Goal: Task Accomplishment & Management: Use online tool/utility

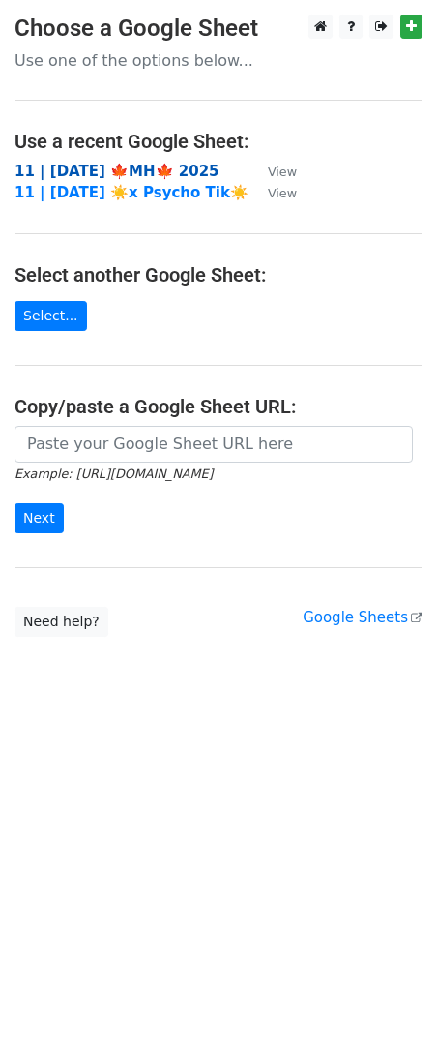
click at [128, 165] on strong "11 | [DATE] 🍁MH🍁 2025" at bounding box center [117, 171] width 205 height 17
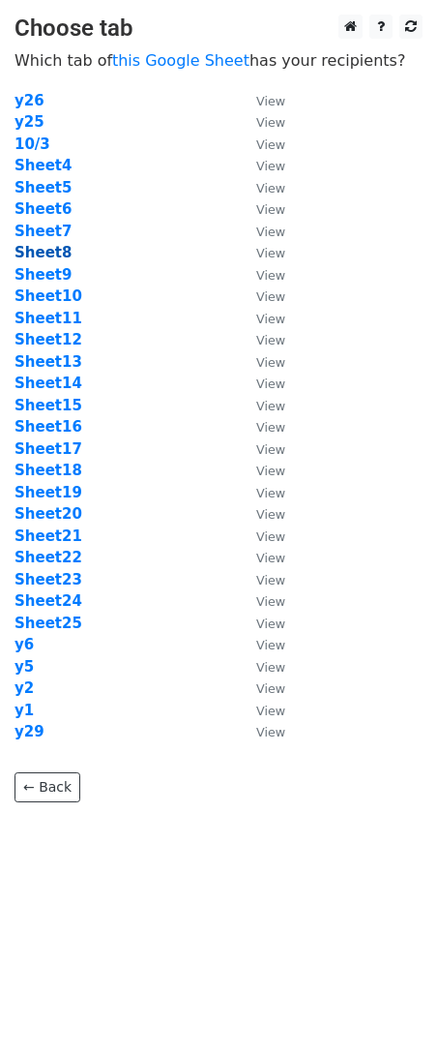
click at [57, 247] on strong "Sheet8" at bounding box center [43, 252] width 57 height 17
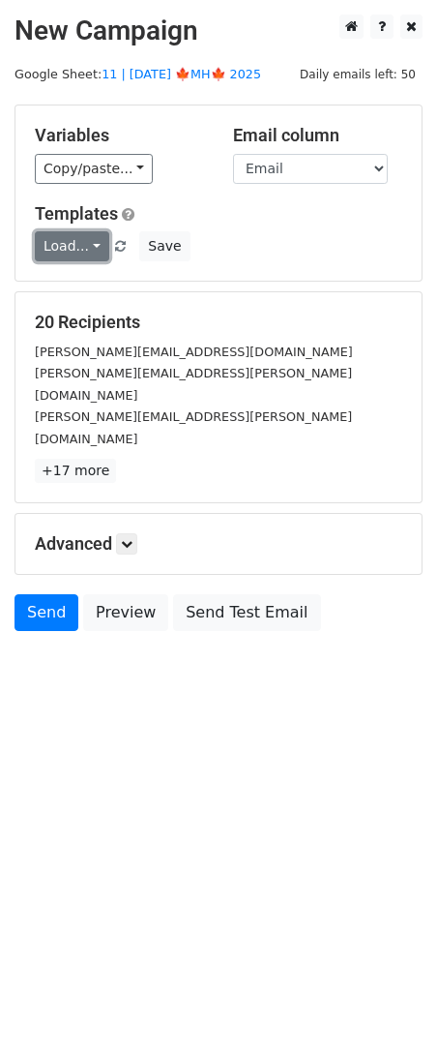
click at [48, 236] on link "Load..." at bounding box center [72, 246] width 75 height 30
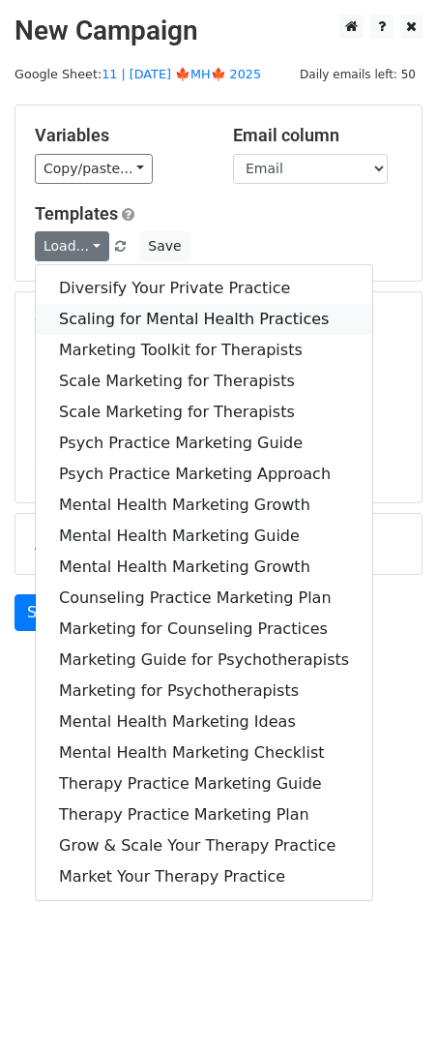
click at [95, 312] on link "Scaling for Mental Health Practices" at bounding box center [204, 319] width 337 height 31
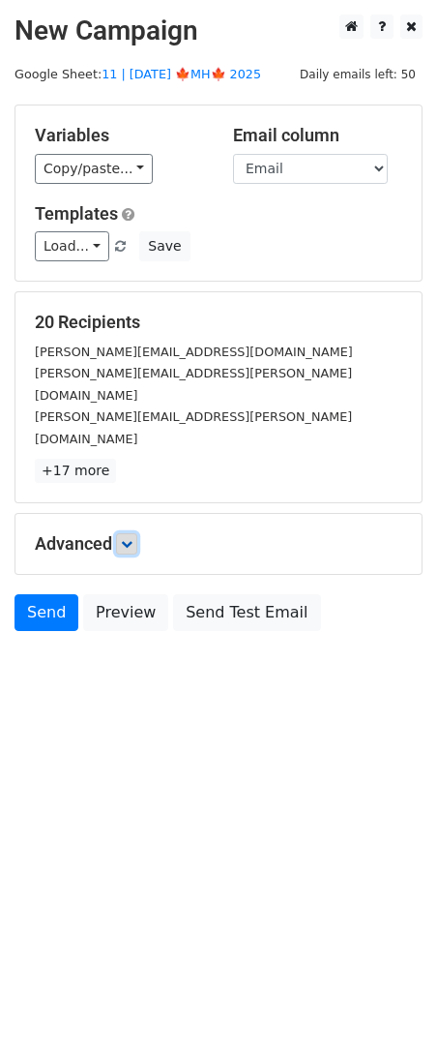
click at [131, 538] on icon at bounding box center [127, 544] width 12 height 12
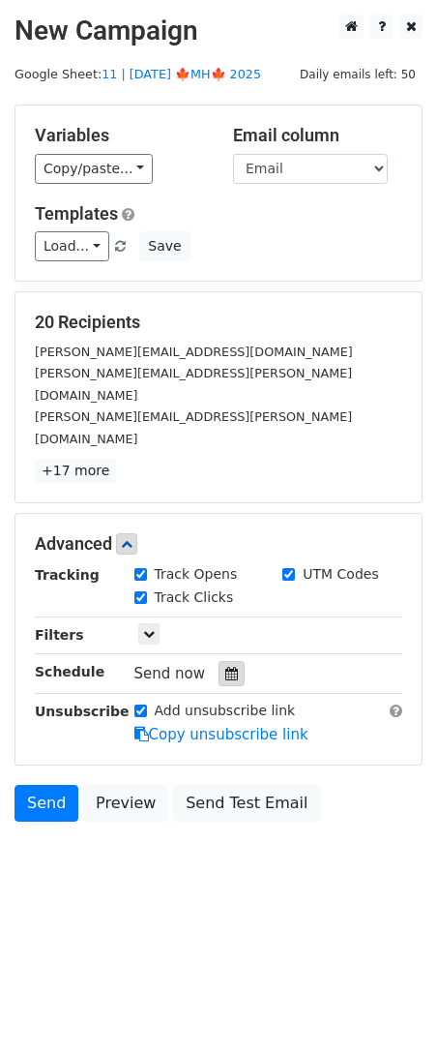
click at [226, 667] on icon at bounding box center [231, 674] width 13 height 14
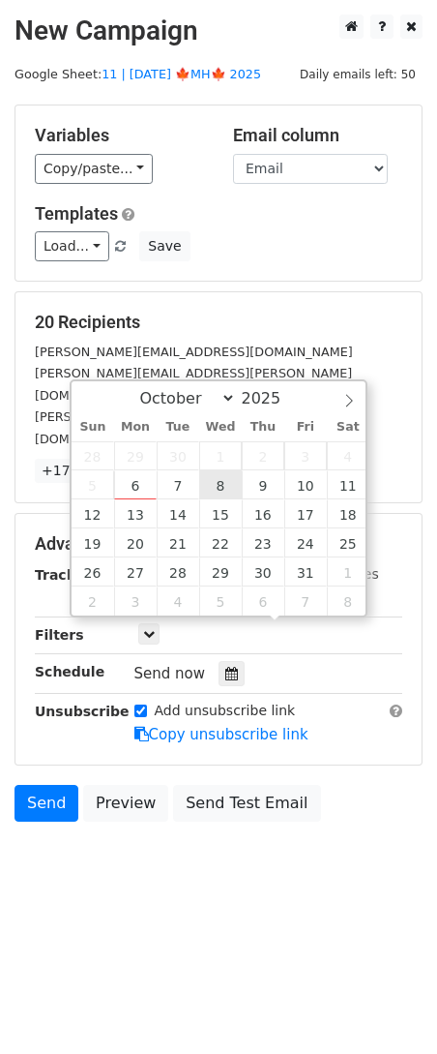
type input "2025-10-08 12:00"
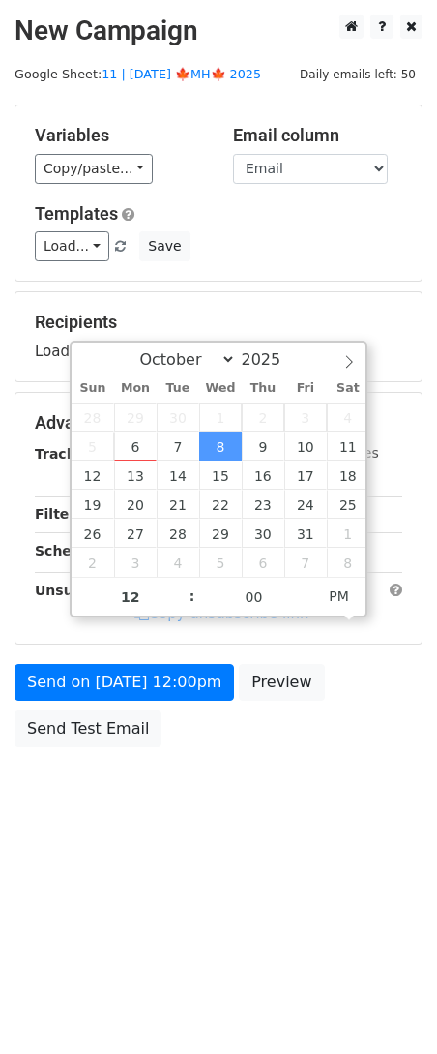
click at [188, 660] on form "Variables Copy/paste... {{Name}} {{Email}} Email column Name Email Templates Lo…" at bounding box center [219, 431] width 408 height 652
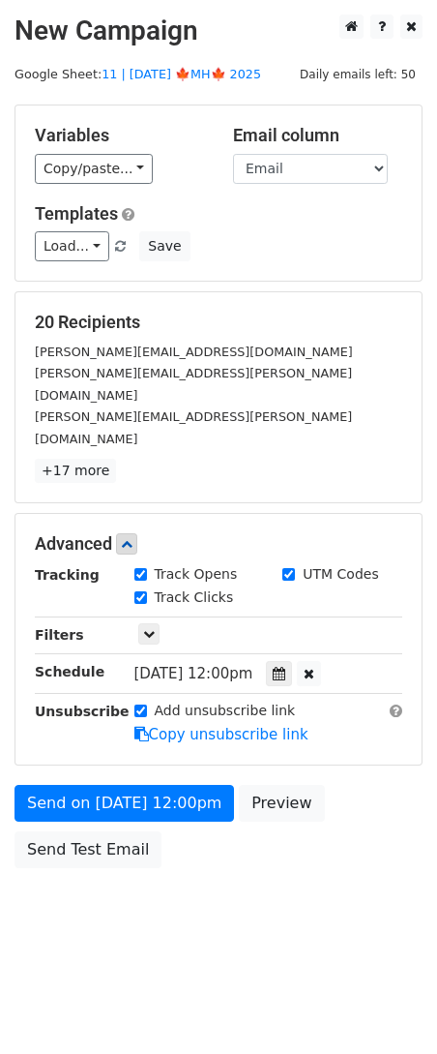
click at [165, 702] on div "Advanced Tracking Track Opens UTM Codes Track Clicks Filters Only include sprea…" at bounding box center [218, 639] width 406 height 251
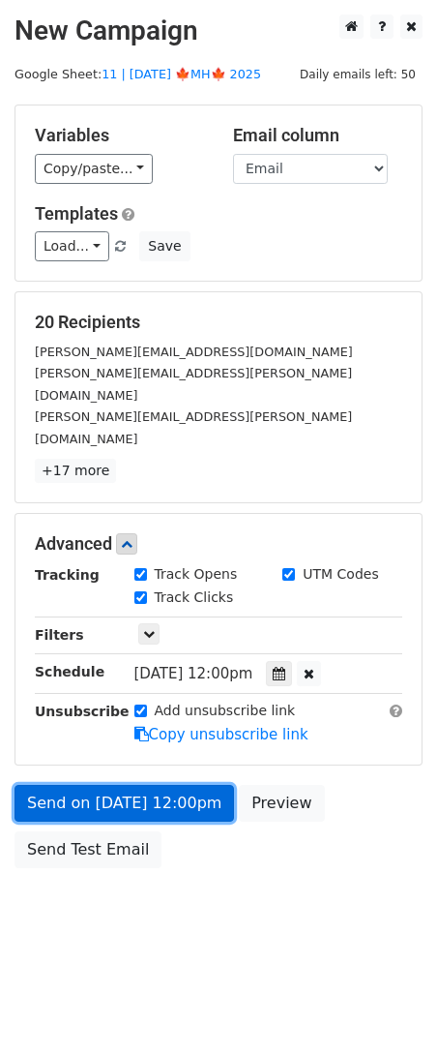
click at [151, 785] on link "Send on Oct 8 at 12:00pm" at bounding box center [125, 803] width 220 height 37
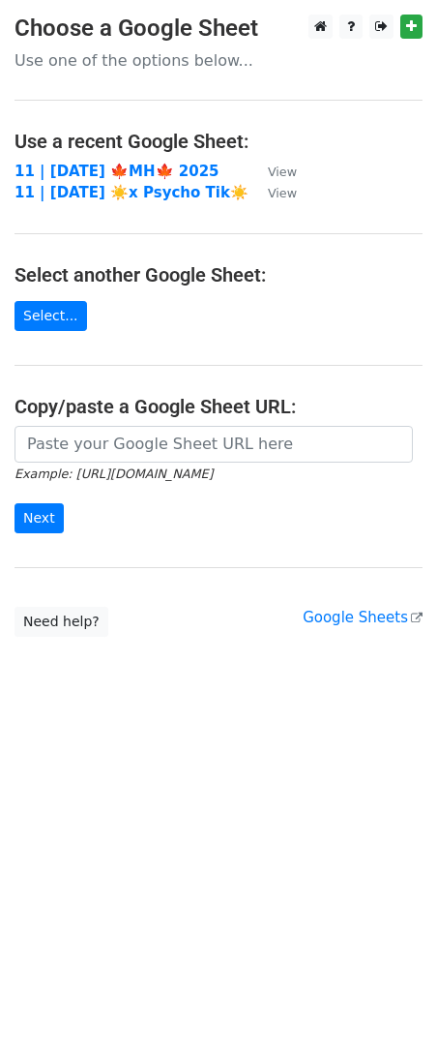
click at [110, 159] on main "Choose a Google Sheet Use one of the options below... Use a recent Google Sheet…" at bounding box center [218, 326] width 437 height 622
click at [97, 168] on strong "11 | [DATE] 🍁MH🍁 2025" at bounding box center [117, 171] width 205 height 17
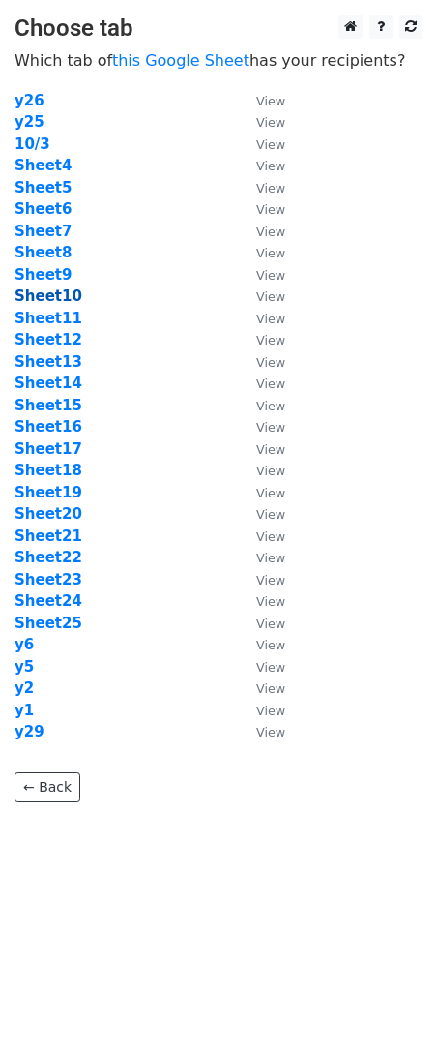
click at [56, 292] on strong "Sheet10" at bounding box center [49, 295] width 68 height 17
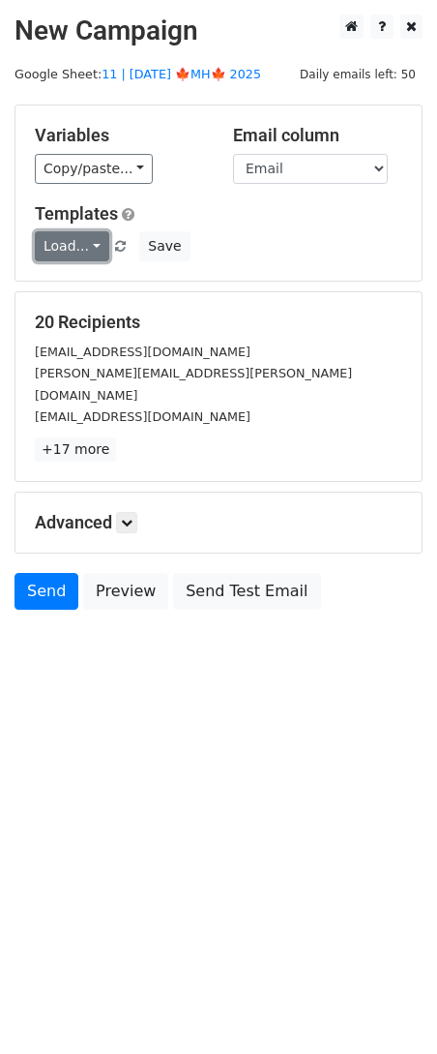
click at [85, 246] on link "Load..." at bounding box center [72, 246] width 75 height 30
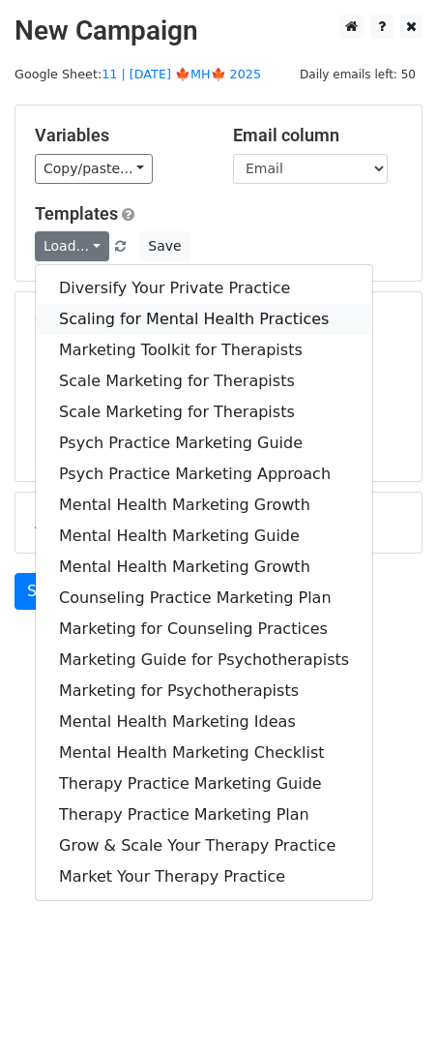
click at [157, 314] on link "Scaling for Mental Health Practices" at bounding box center [204, 319] width 337 height 31
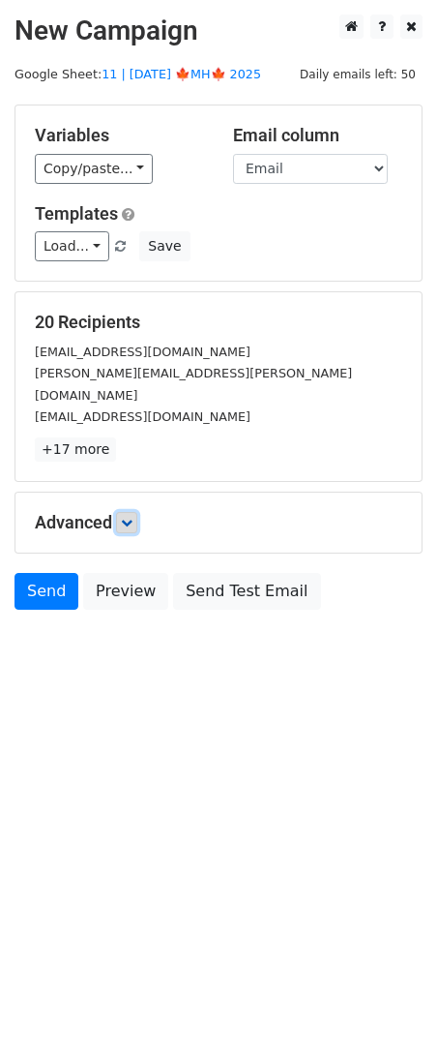
click at [137, 512] on link at bounding box center [126, 522] width 21 height 21
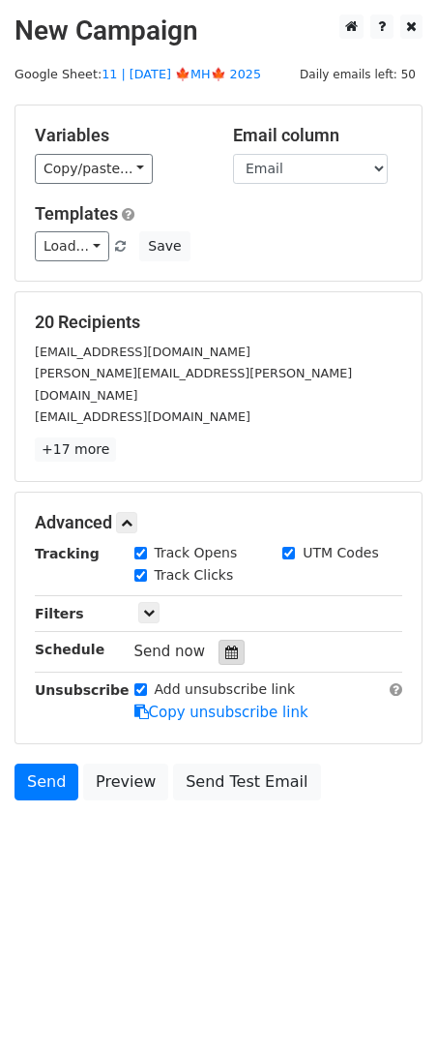
click at [225, 645] on icon at bounding box center [231, 652] width 13 height 14
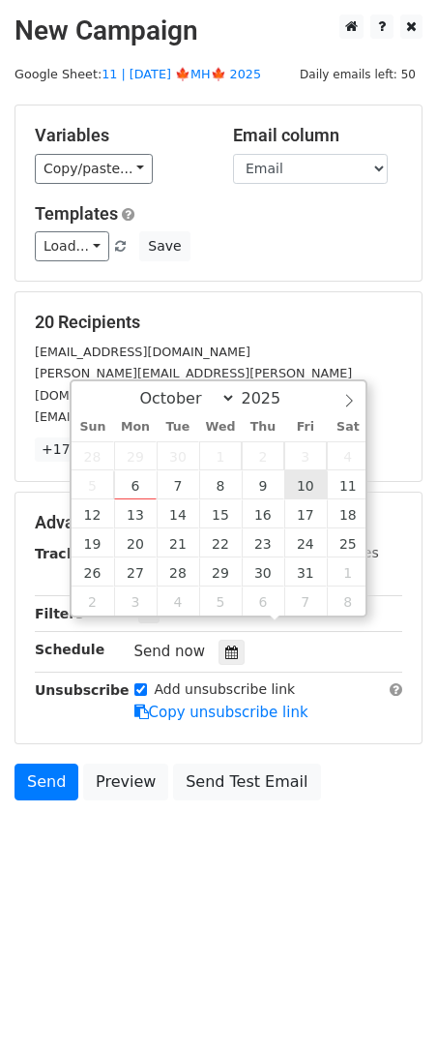
type input "[DATE] 12:00"
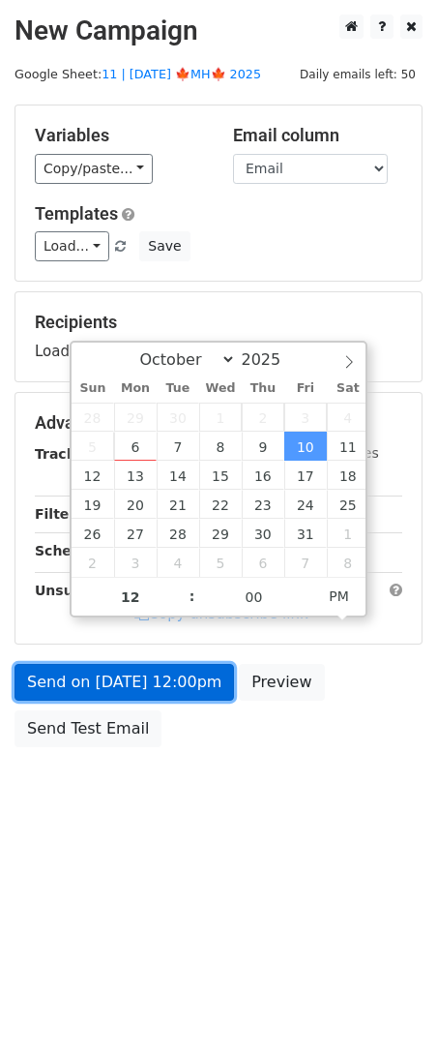
click at [187, 668] on link "Send on [DATE] 12:00pm" at bounding box center [125, 682] width 220 height 37
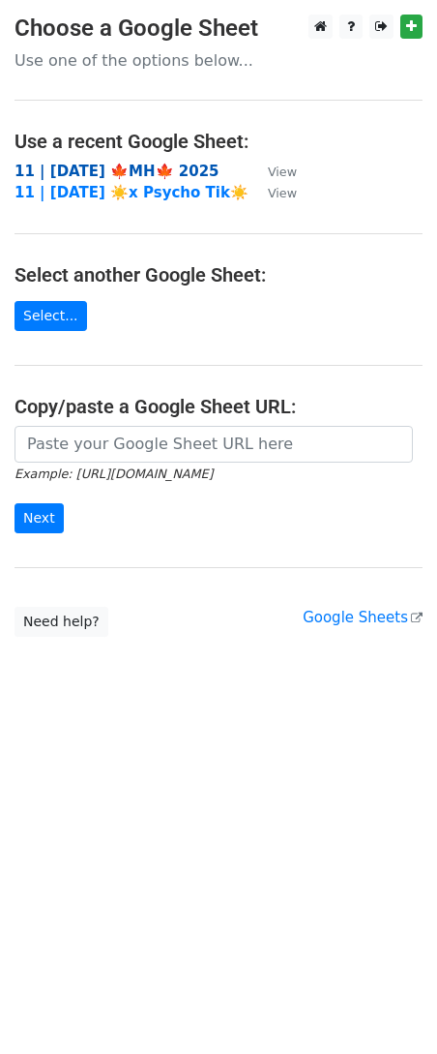
click at [165, 168] on strong "11 | [DATE] 🍁MH🍁 2025" at bounding box center [117, 171] width 205 height 17
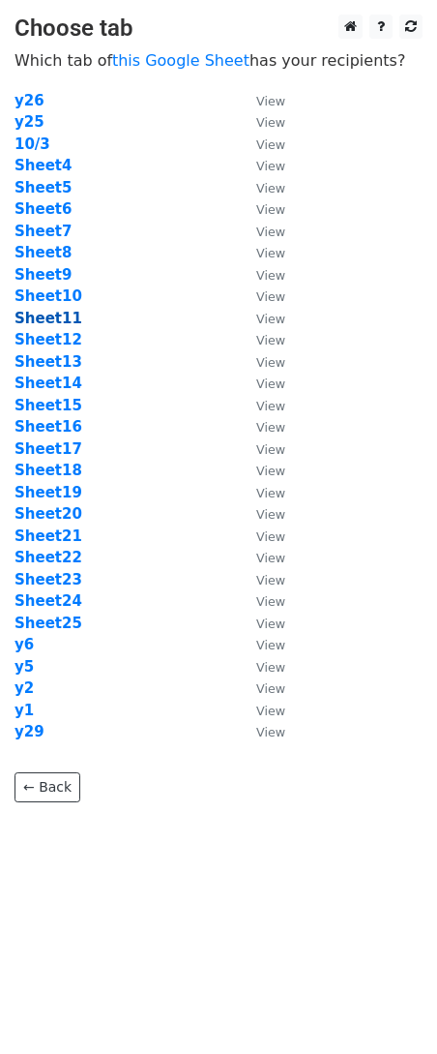
click at [37, 321] on strong "Sheet11" at bounding box center [49, 318] width 68 height 17
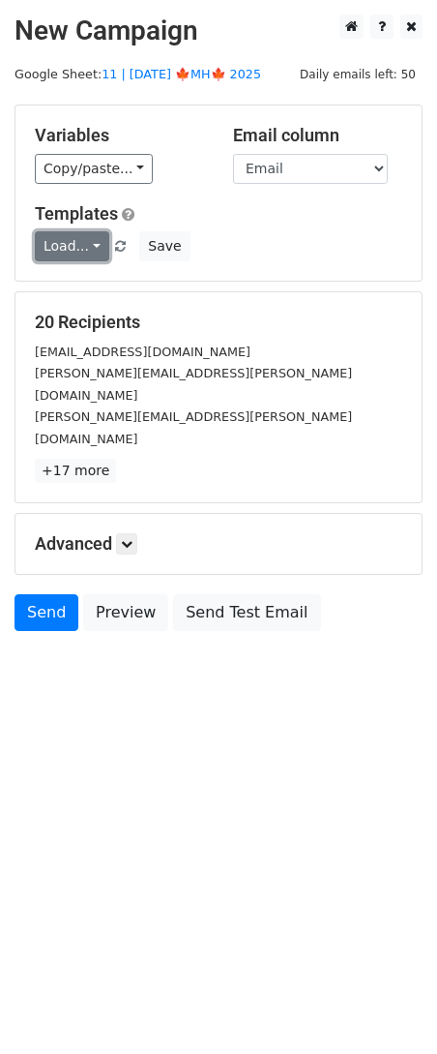
click at [68, 234] on link "Load..." at bounding box center [72, 246] width 75 height 30
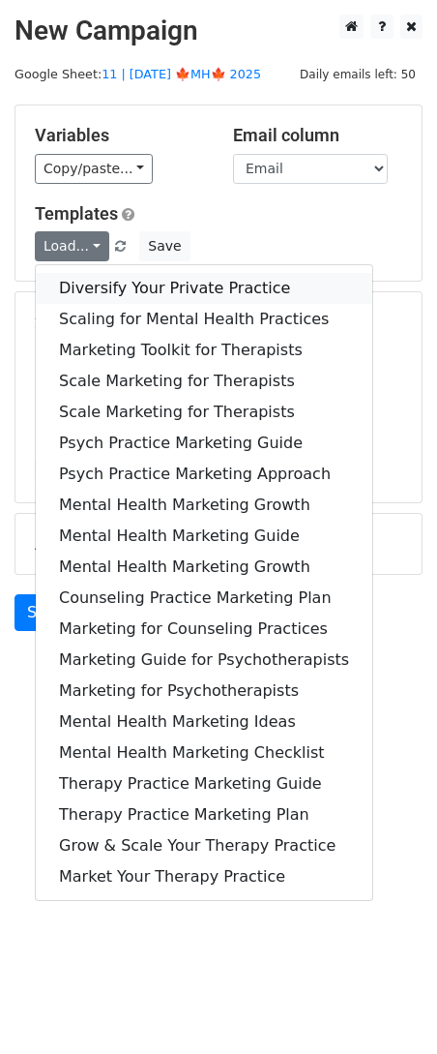
click at [120, 278] on link "Diversify Your Private Practice" at bounding box center [204, 288] width 337 height 31
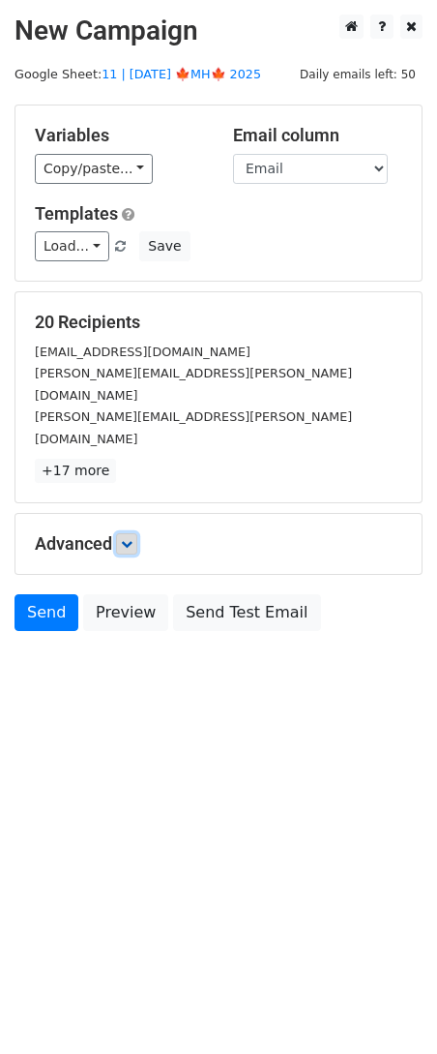
click at [126, 538] on icon at bounding box center [127, 544] width 12 height 12
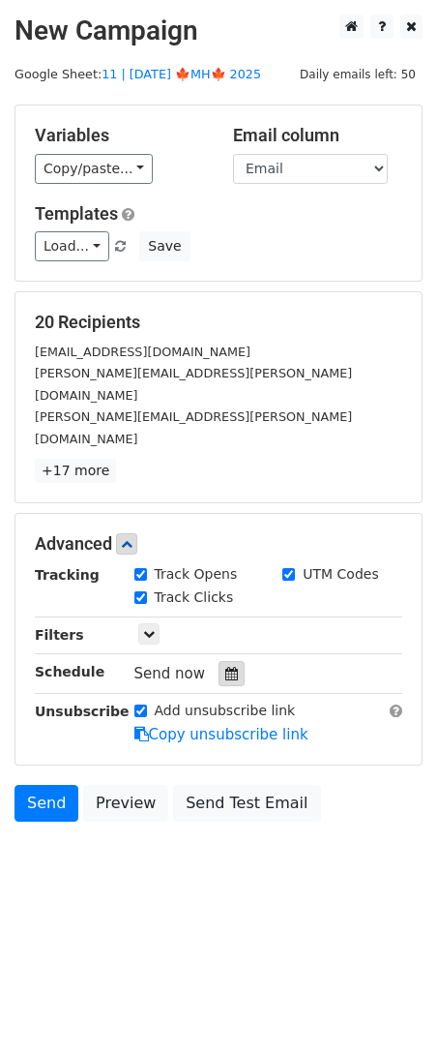
click at [219, 661] on div at bounding box center [232, 673] width 26 height 25
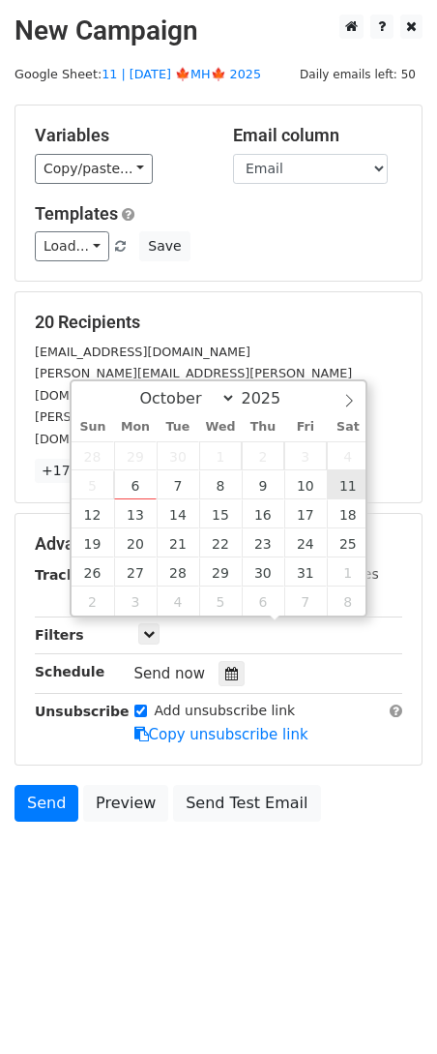
type input "2025-10-11 12:00"
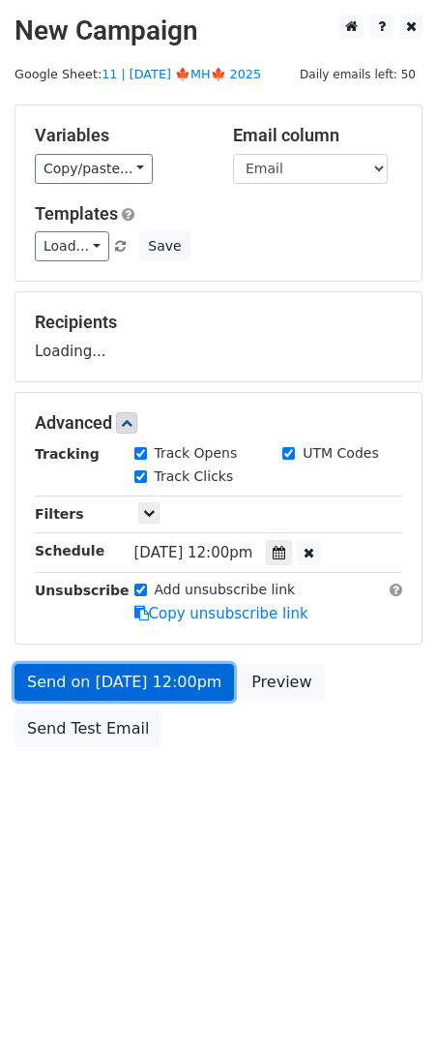
click at [132, 669] on link "Send on Oct 11 at 12:00pm" at bounding box center [125, 682] width 220 height 37
